Goal: Task Accomplishment & Management: Use online tool/utility

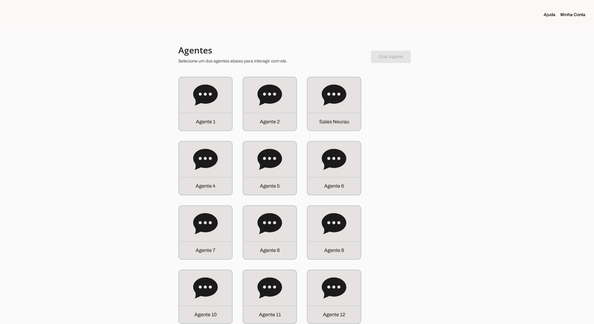
click at [263, 99] on icon at bounding box center [334, 94] width 24 height 21
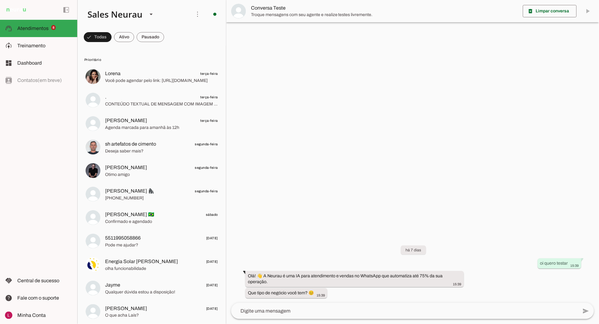
click at [36, 181] on div "left_panel_open left_panel_close" at bounding box center [38, 162] width 77 height 324
click at [34, 308] on md-item "Minha Conta Minha Conta" at bounding box center [38, 315] width 77 height 17
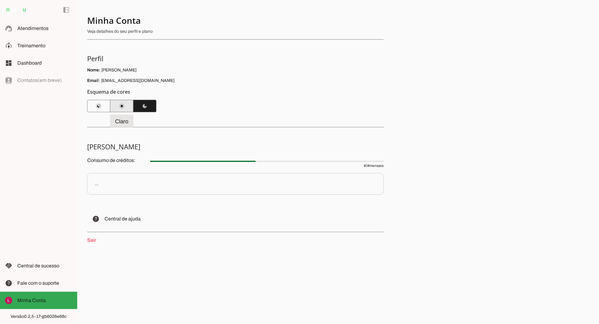
click at [116, 105] on span at bounding box center [121, 106] width 23 height 15
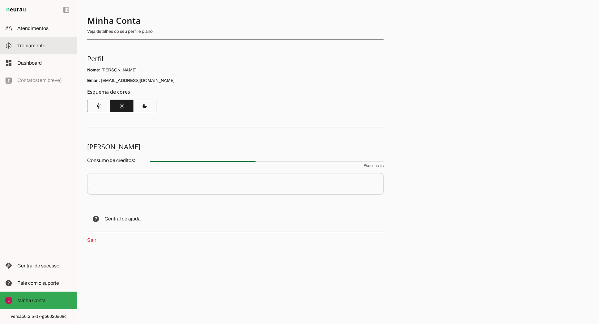
click at [42, 32] on md-item "support_agent Atendimentos Atendimentos" at bounding box center [38, 28] width 77 height 17
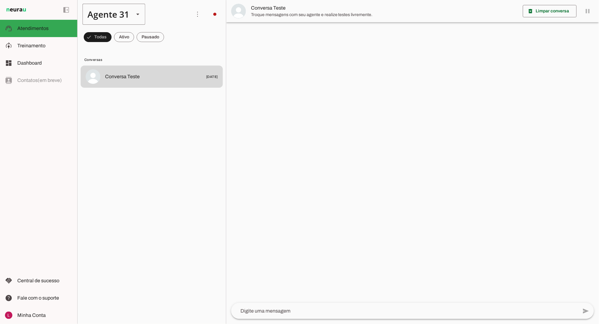
click at [122, 15] on div "Agente 31" at bounding box center [106, 14] width 47 height 21
click at [0, 0] on slot "Sales Neurau" at bounding box center [0, 0] width 0 height 0
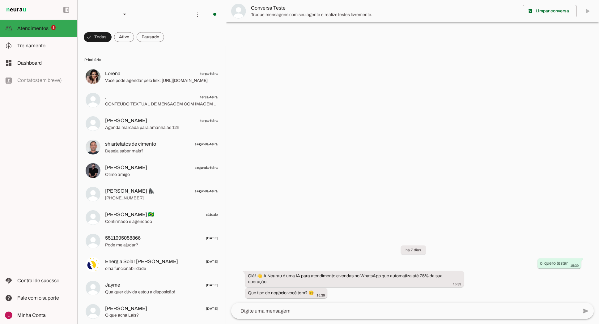
click at [263, 119] on div at bounding box center [412, 162] width 373 height 324
click at [263, 172] on div at bounding box center [412, 162] width 373 height 324
